Goal: Connect with others: Connect with others

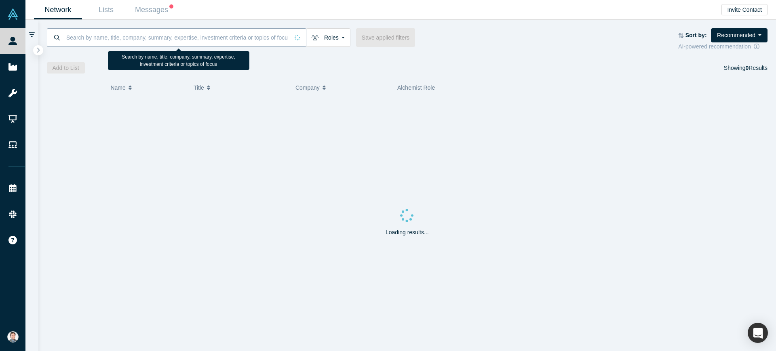
click at [177, 39] on input at bounding box center [177, 37] width 224 height 19
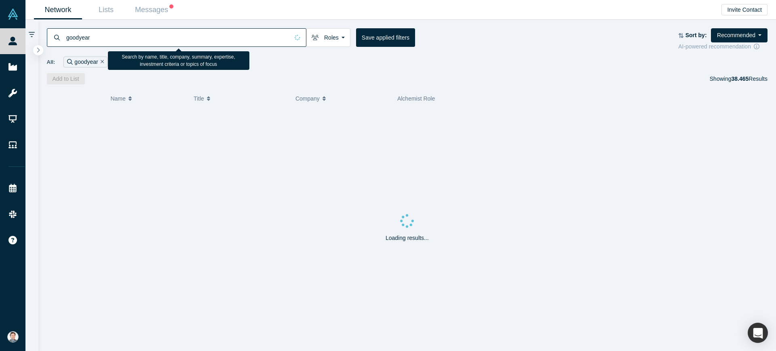
type input "goodyear"
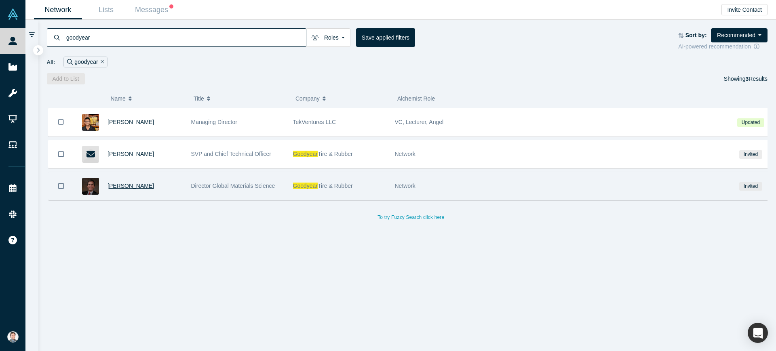
click at [127, 188] on span "[PERSON_NAME]" at bounding box center [131, 186] width 46 height 6
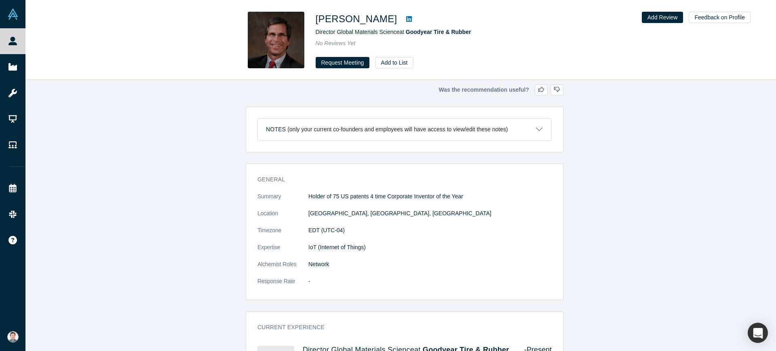
click at [406, 21] on icon at bounding box center [409, 19] width 6 height 6
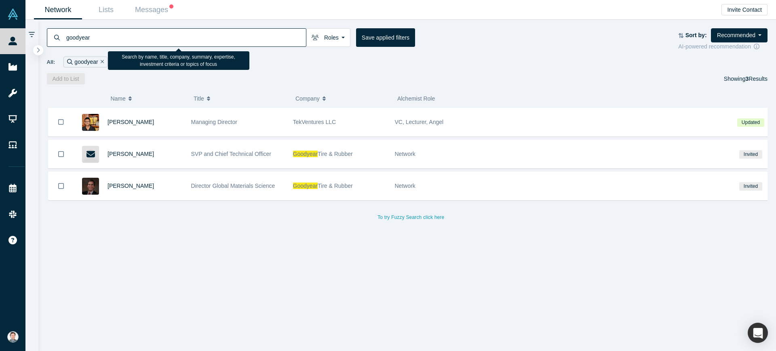
drag, startPoint x: 195, startPoint y: 41, endPoint x: 61, endPoint y: 34, distance: 133.6
click at [61, 34] on div "goodyear" at bounding box center [177, 37] width 260 height 19
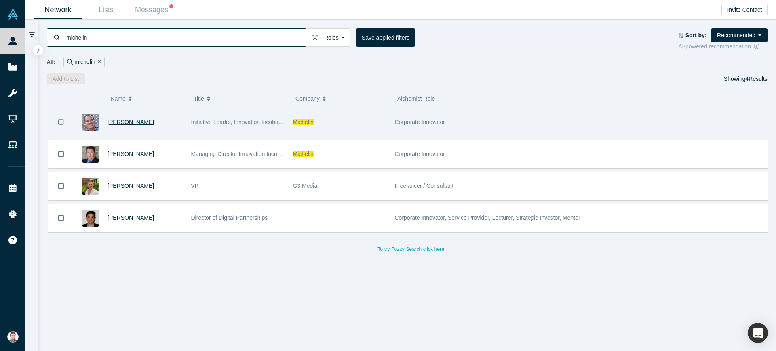
type input "michelin"
click at [108, 122] on span "[PERSON_NAME]" at bounding box center [131, 122] width 46 height 6
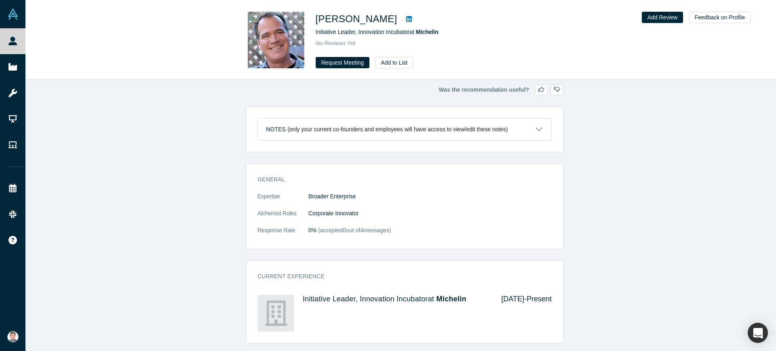
click at [406, 18] on icon at bounding box center [409, 19] width 6 height 6
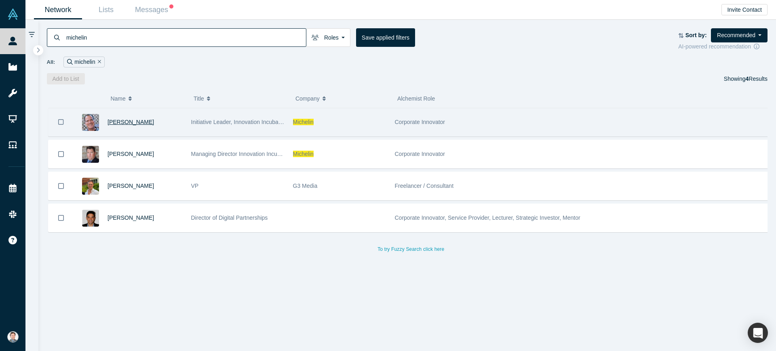
click at [123, 123] on span "[PERSON_NAME]" at bounding box center [131, 122] width 46 height 6
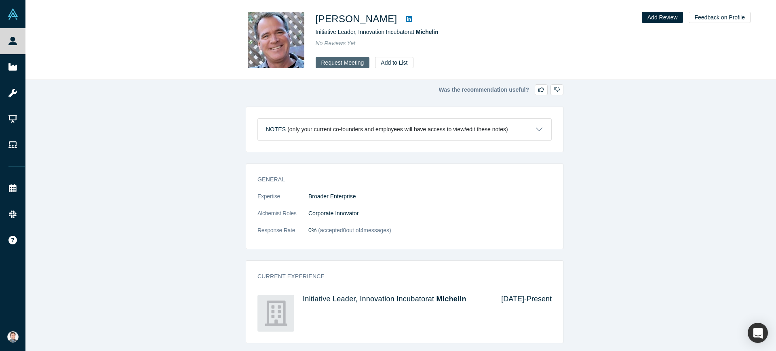
click at [329, 64] on button "Request Meeting" at bounding box center [343, 62] width 54 height 11
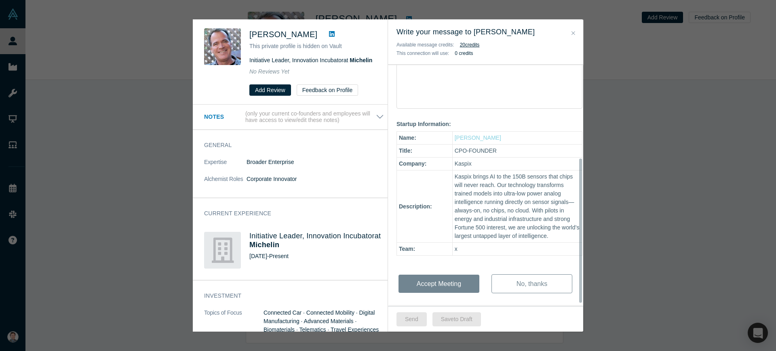
scroll to position [160, 0]
click at [510, 170] on div "Hi [PERSON_NAME] - You have a new meeting request from [PERSON_NAME]! Discussio…" at bounding box center [489, 137] width 203 height 354
click at [154, 69] on div "Was the recommendation useful? [PERSON_NAME] This private profile is hidden on …" at bounding box center [388, 175] width 776 height 351
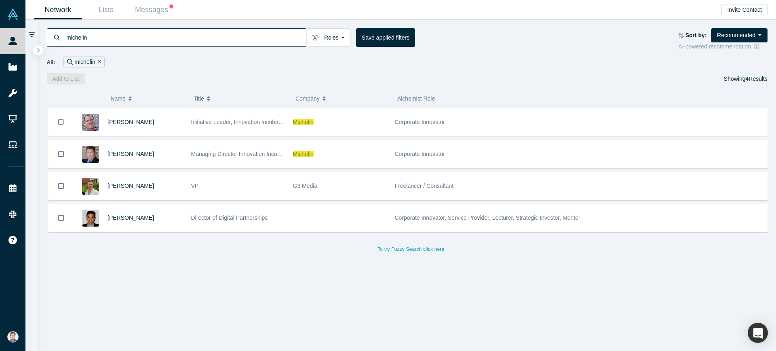
click at [116, 39] on input "michelin" at bounding box center [185, 37] width 241 height 19
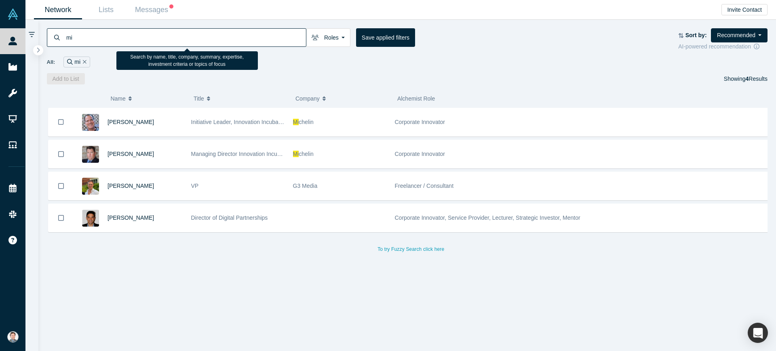
type input "m"
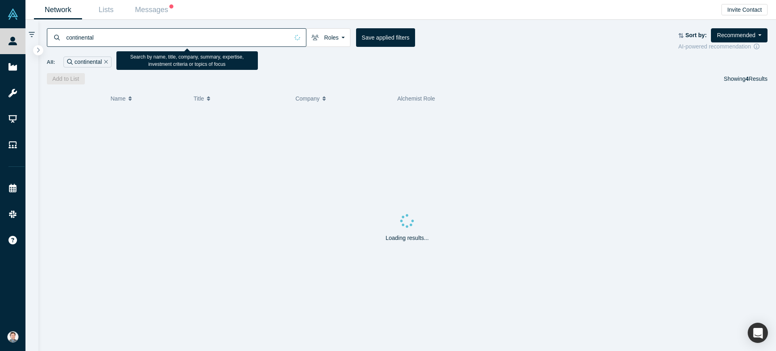
type input "continental"
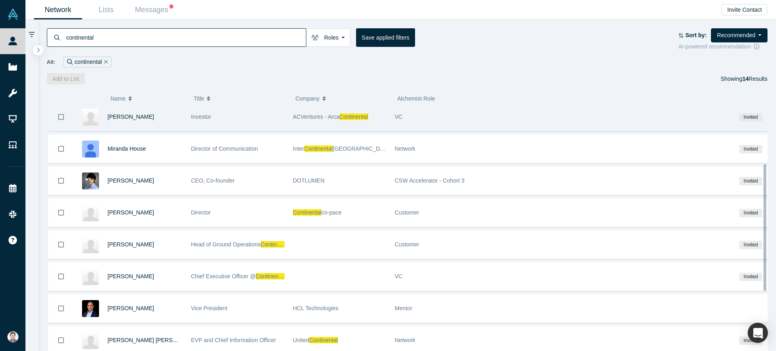
scroll to position [152, 0]
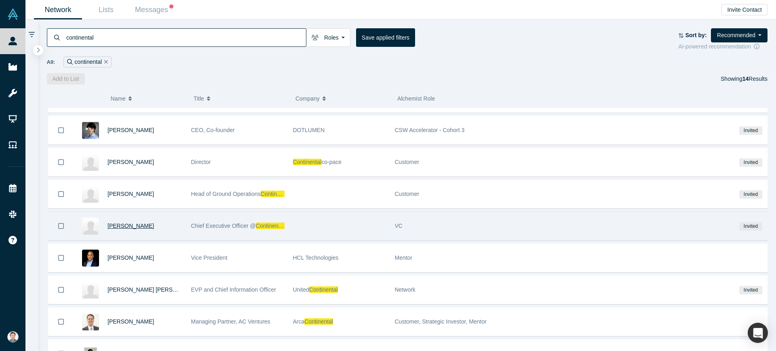
click at [134, 226] on span "[PERSON_NAME]" at bounding box center [131, 226] width 46 height 6
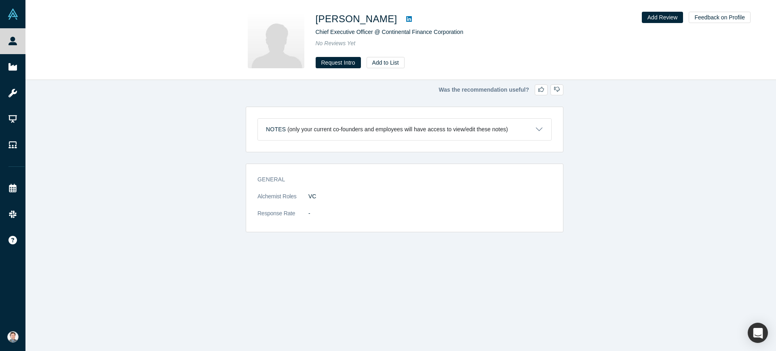
click at [412, 17] on icon at bounding box center [409, 19] width 6 height 6
